Goal: Task Accomplishment & Management: Use online tool/utility

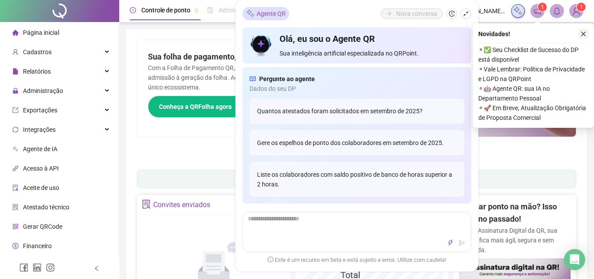
click at [580, 36] on icon "close" at bounding box center [583, 34] width 6 height 6
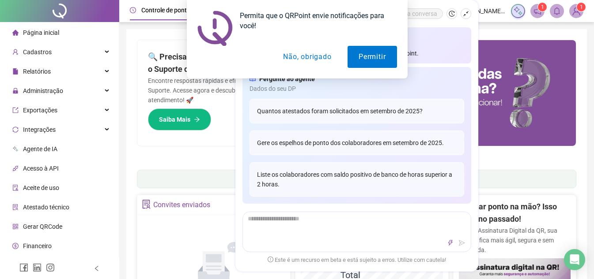
click at [307, 63] on button "Não, obrigado" at bounding box center [307, 57] width 70 height 22
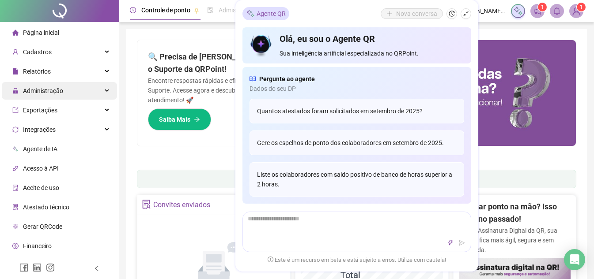
click at [45, 88] on span "Administração" at bounding box center [43, 90] width 40 height 7
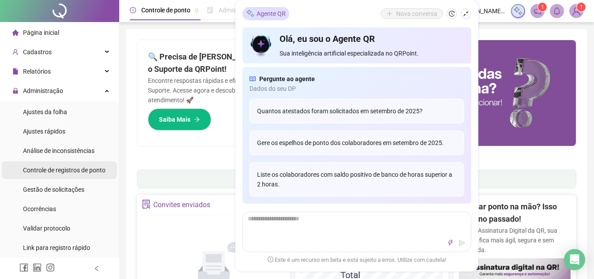
click at [61, 167] on span "Controle de registros de ponto" at bounding box center [64, 170] width 83 height 7
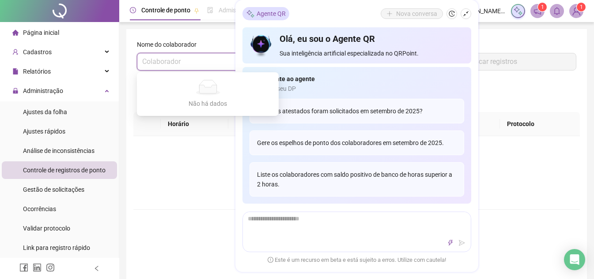
click at [174, 66] on input "search" at bounding box center [203, 61] width 123 height 17
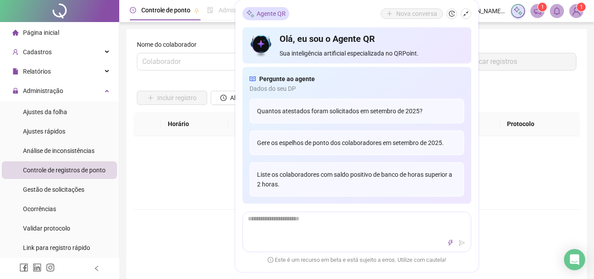
click at [516, 174] on div "Não há dados" at bounding box center [356, 167] width 425 height 18
drag, startPoint x: 371, startPoint y: 40, endPoint x: 230, endPoint y: 190, distance: 205.4
click at [230, 190] on div "Não há dados Não há dados" at bounding box center [356, 172] width 446 height 73
click at [461, 14] on button "button" at bounding box center [465, 13] width 11 height 11
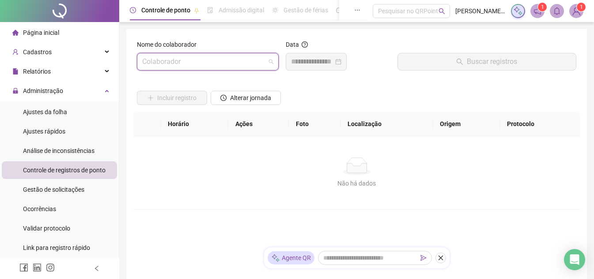
click at [187, 62] on input "search" at bounding box center [203, 61] width 123 height 17
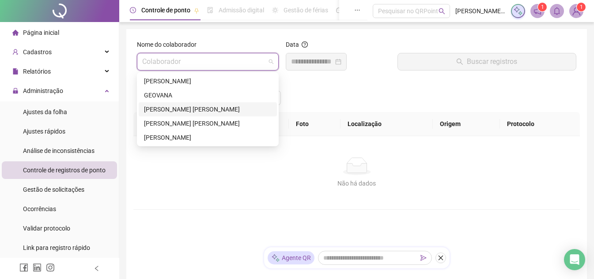
click at [187, 109] on div "[PERSON_NAME] [PERSON_NAME]" at bounding box center [208, 110] width 128 height 10
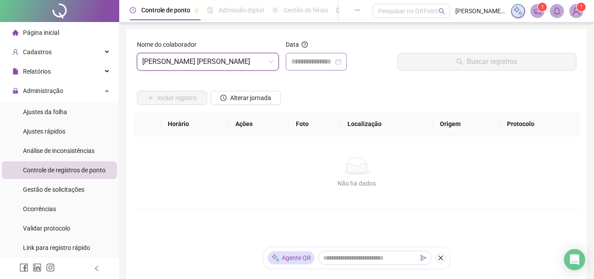
click at [304, 54] on div at bounding box center [316, 62] width 61 height 18
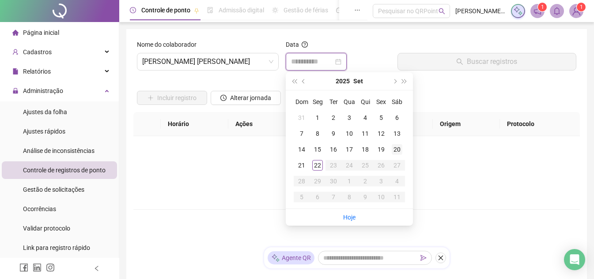
type input "**********"
click at [398, 152] on div "20" at bounding box center [396, 149] width 11 height 11
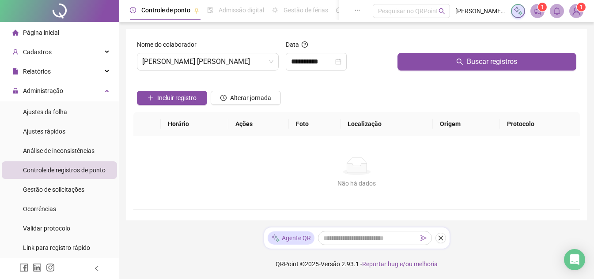
click at [452, 49] on div at bounding box center [486, 46] width 179 height 13
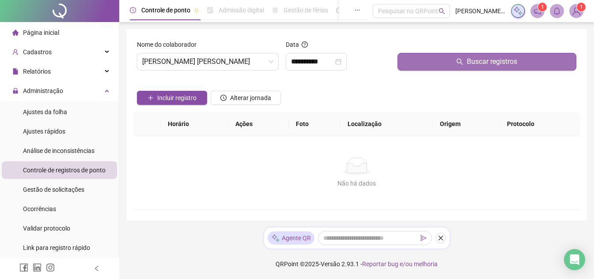
click at [452, 56] on button "Buscar registros" at bounding box center [486, 62] width 179 height 18
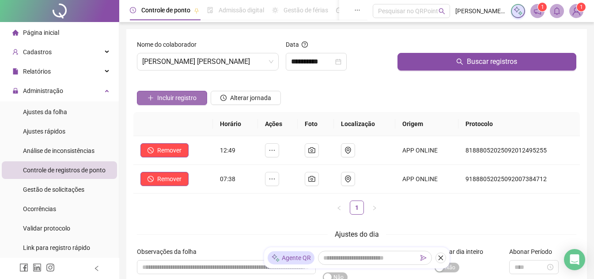
click at [188, 93] on span "Incluir registro" at bounding box center [176, 98] width 39 height 10
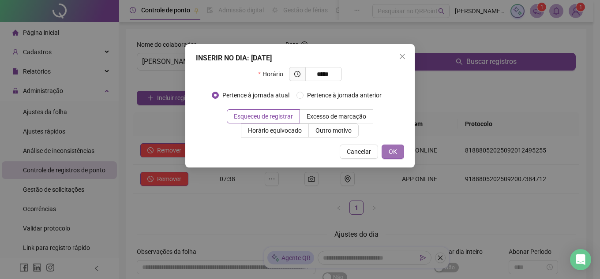
type input "*****"
click at [401, 157] on button "OK" at bounding box center [393, 152] width 23 height 14
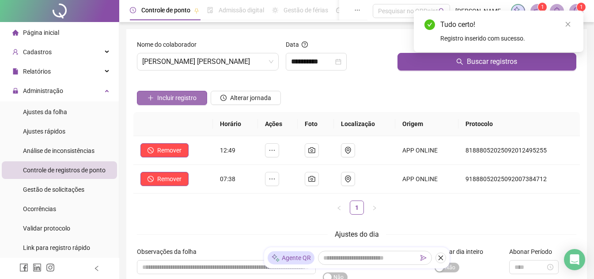
click at [184, 101] on span "Incluir registro" at bounding box center [176, 98] width 39 height 10
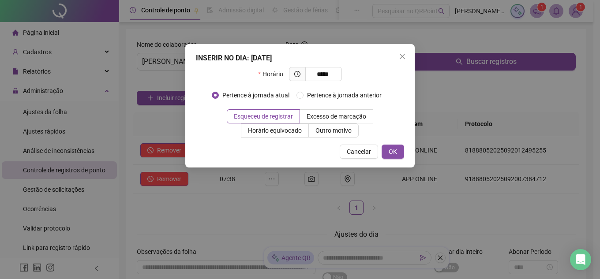
type input "*****"
click at [393, 144] on div "INSERIR NO DIA : [DATE] Horário ***** Pertence à jornada atual Pertence à jorna…" at bounding box center [299, 106] width 229 height 124
click at [395, 154] on span "OK" at bounding box center [393, 152] width 8 height 10
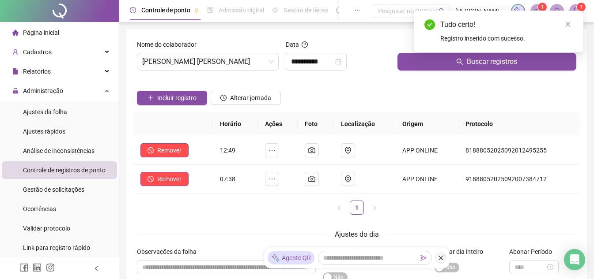
click at [58, 170] on span "Controle de registros de ponto" at bounding box center [64, 170] width 83 height 7
click at [56, 167] on span "Controle de registros de ponto" at bounding box center [64, 170] width 83 height 7
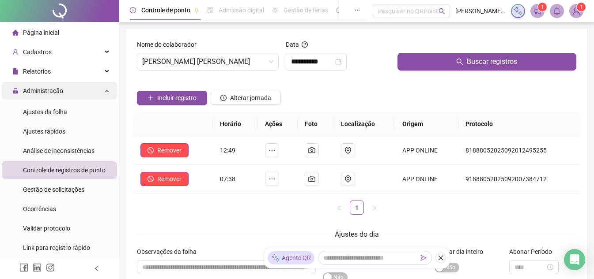
click at [47, 90] on span "Administração" at bounding box center [43, 90] width 40 height 7
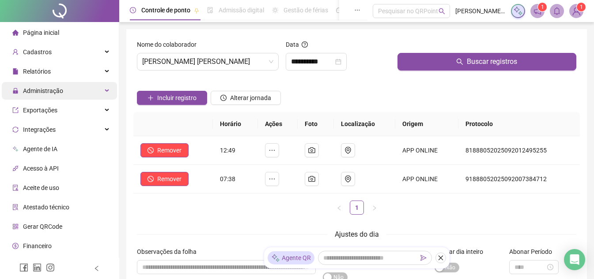
click at [43, 90] on span "Administração" at bounding box center [43, 90] width 40 height 7
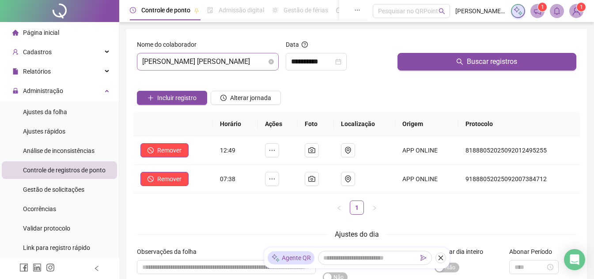
click at [211, 60] on span "[PERSON_NAME] [PERSON_NAME]" at bounding box center [207, 61] width 131 height 17
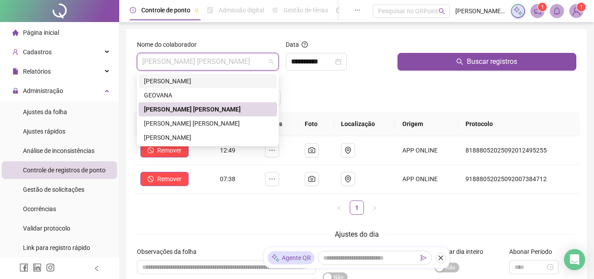
click at [208, 78] on div "[PERSON_NAME]" at bounding box center [208, 81] width 128 height 10
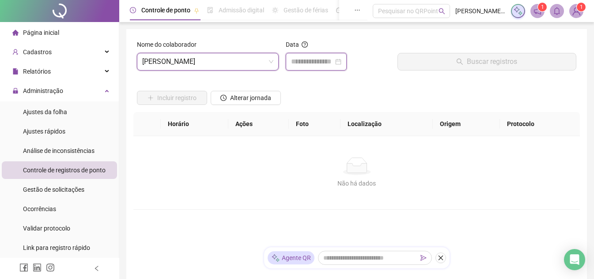
click at [313, 60] on input at bounding box center [312, 61] width 42 height 11
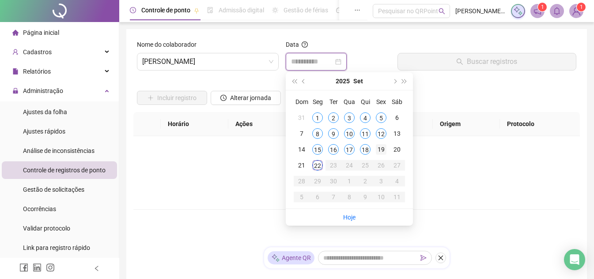
type input "**********"
click at [377, 151] on div "19" at bounding box center [381, 149] width 11 height 11
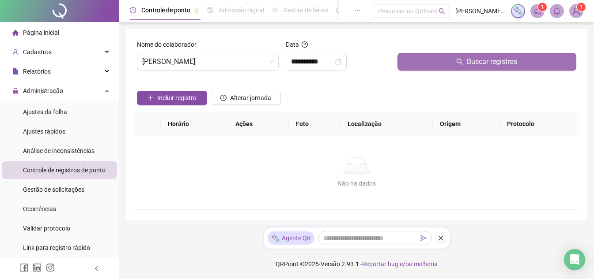
click at [451, 67] on button "Buscar registros" at bounding box center [486, 62] width 179 height 18
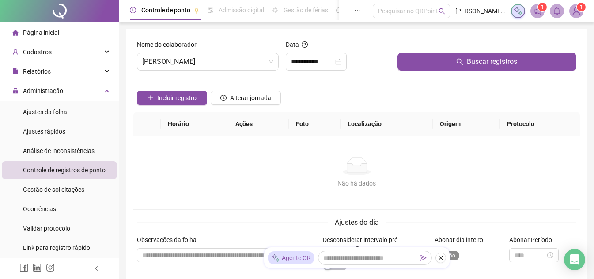
click at [455, 255] on span "Sim Não" at bounding box center [446, 256] width 25 height 10
click at [442, 257] on icon "close" at bounding box center [440, 258] width 6 height 6
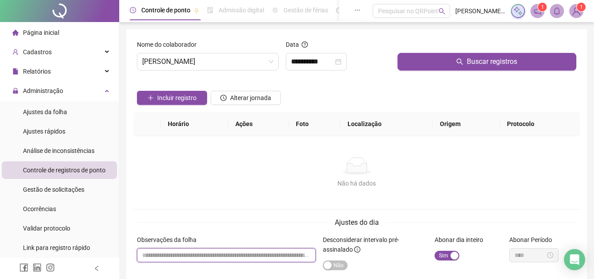
click at [199, 254] on input "textarea" at bounding box center [226, 255] width 179 height 14
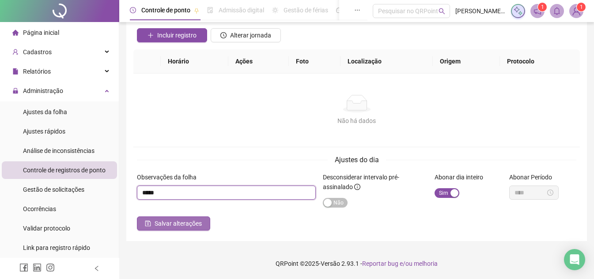
type input "*****"
click at [180, 225] on span "Salvar alterações" at bounding box center [177, 224] width 47 height 10
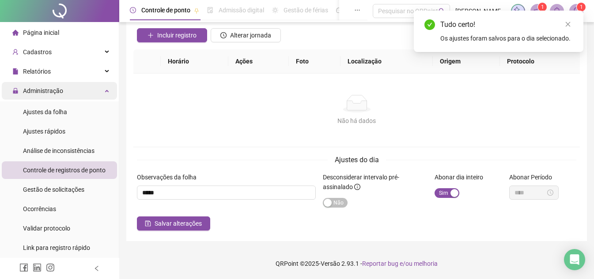
scroll to position [0, 0]
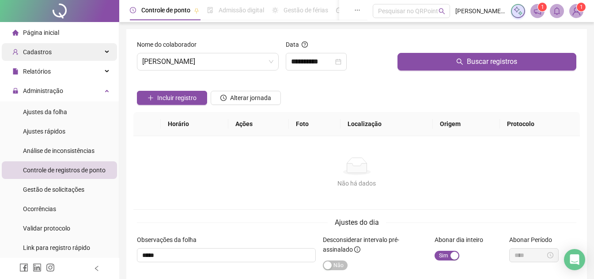
click at [43, 56] on span "Cadastros" at bounding box center [37, 52] width 29 height 7
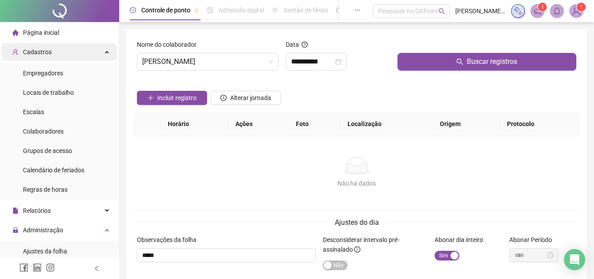
click at [35, 56] on span "Cadastros" at bounding box center [37, 52] width 29 height 7
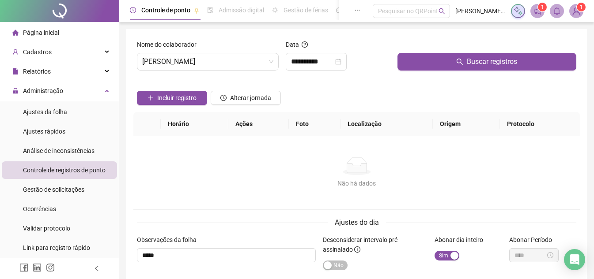
scroll to position [44, 0]
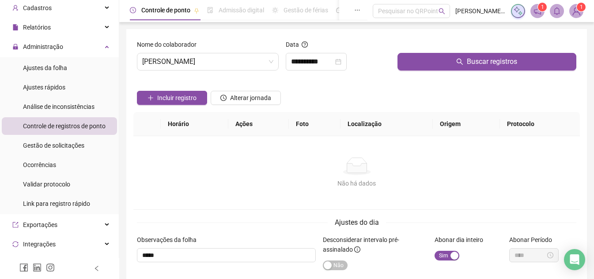
click at [58, 123] on span "Controle de registros de ponto" at bounding box center [64, 126] width 83 height 7
click at [59, 46] on span "Administração" at bounding box center [43, 46] width 40 height 7
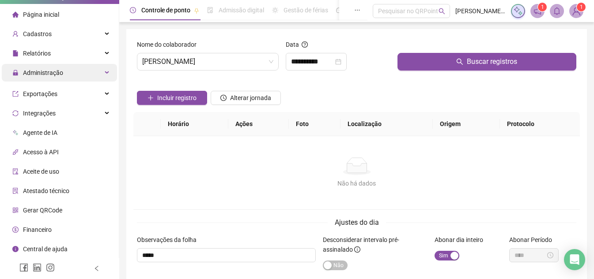
scroll to position [16, 0]
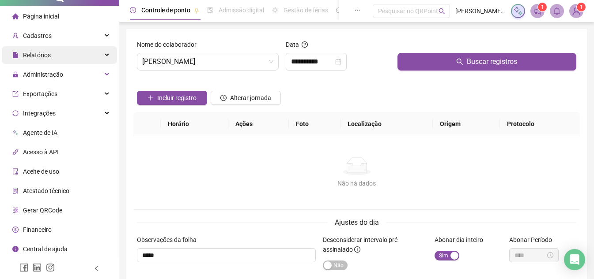
click at [60, 58] on div "Relatórios" at bounding box center [59, 55] width 115 height 18
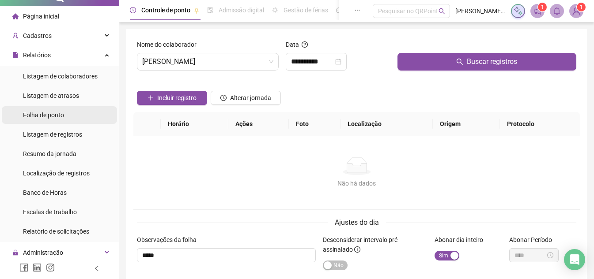
click at [55, 116] on span "Folha de ponto" at bounding box center [43, 115] width 41 height 7
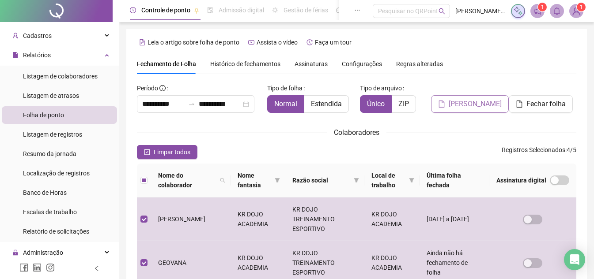
click at [496, 101] on button "[PERSON_NAME]" at bounding box center [470, 104] width 78 height 18
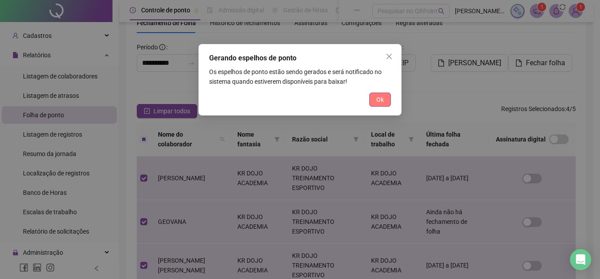
click at [384, 99] on button "Ok" at bounding box center [380, 100] width 22 height 14
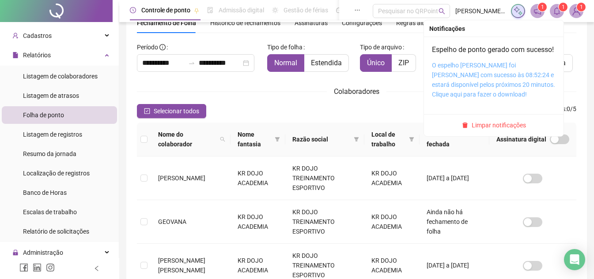
click at [463, 76] on link "O espelho [PERSON_NAME] foi [PERSON_NAME] com sucesso às 08:52:24 e estará disp…" at bounding box center [493, 80] width 123 height 36
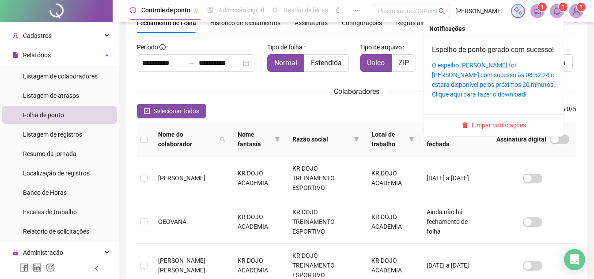
click at [560, 4] on sup "1" at bounding box center [562, 7] width 9 height 9
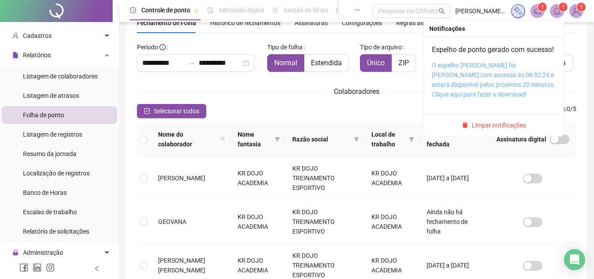
click at [486, 74] on link "O espelho [PERSON_NAME] foi [PERSON_NAME] com sucesso às 08:52:24 e estará disp…" at bounding box center [493, 80] width 123 height 36
